Goal: Information Seeking & Learning: Check status

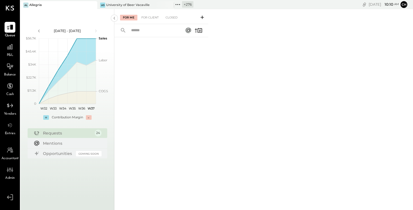
click at [94, 4] on icon at bounding box center [92, 5] width 7 height 7
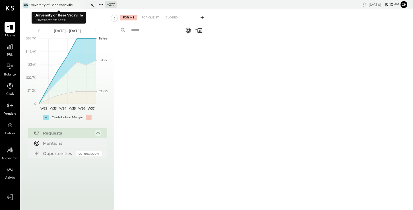
click at [91, 5] on icon at bounding box center [92, 5] width 7 height 7
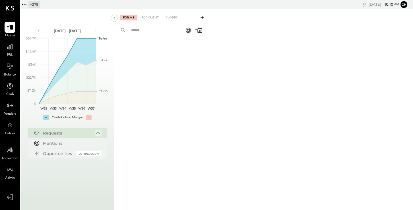
click at [25, 3] on icon at bounding box center [23, 4] width 7 height 7
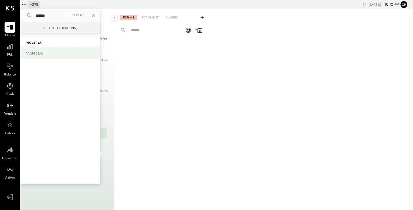
type input "******"
click at [63, 53] on div "Violet LA" at bounding box center [56, 53] width 61 height 5
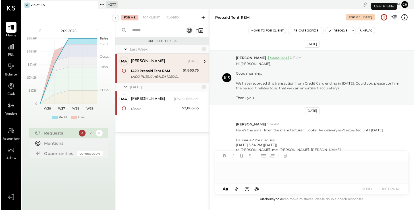
scroll to position [66, 0]
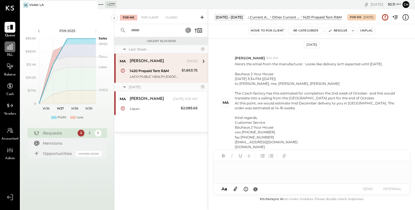
click at [9, 48] on icon at bounding box center [9, 46] width 7 height 7
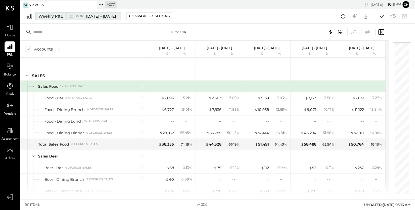
click at [95, 19] on div "W36 [DATE] - [DATE]" at bounding box center [92, 16] width 52 height 7
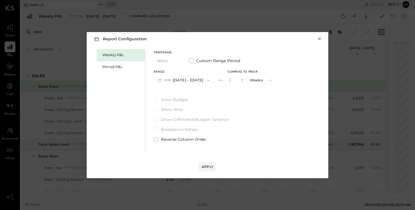
click at [317, 39] on button "×" at bounding box center [319, 39] width 5 height 6
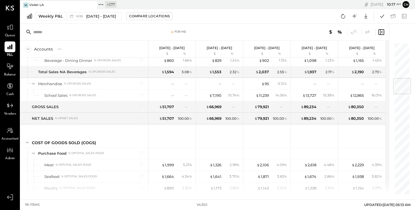
scroll to position [313, 0]
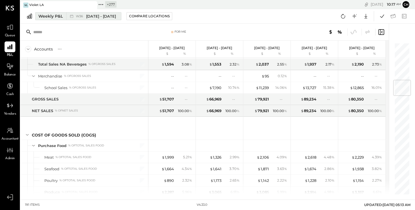
click at [102, 17] on span "[DATE] - [DATE]" at bounding box center [101, 16] width 30 height 5
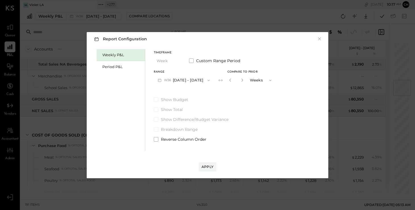
click at [206, 80] on icon "button" at bounding box center [208, 80] width 5 height 5
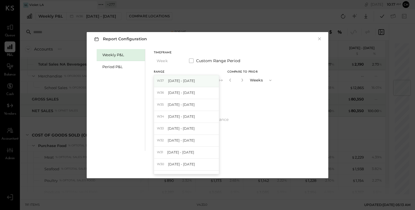
click at [201, 81] on div "W37 [DATE] - [DATE]" at bounding box center [186, 81] width 65 height 12
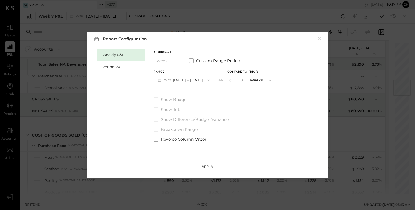
click at [205, 165] on div "Apply" at bounding box center [208, 167] width 12 height 5
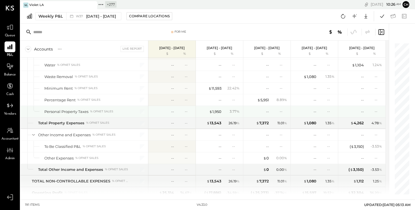
scroll to position [1682, 0]
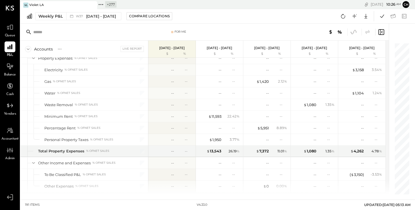
click at [355, 31] on icon at bounding box center [353, 31] width 7 height 7
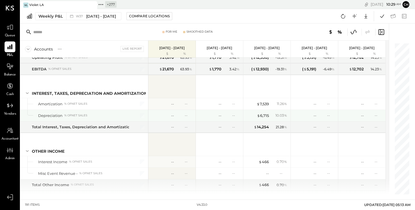
scroll to position [1858, 0]
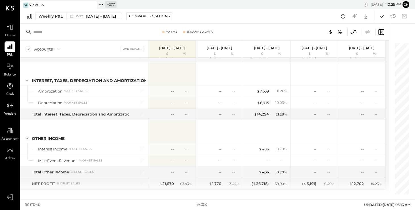
click at [354, 33] on icon at bounding box center [353, 31] width 7 height 7
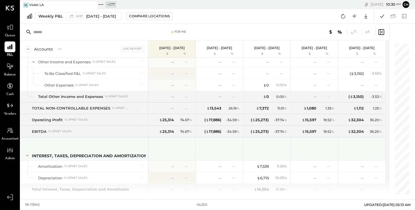
scroll to position [1791, 0]
